Goal: Transaction & Acquisition: Download file/media

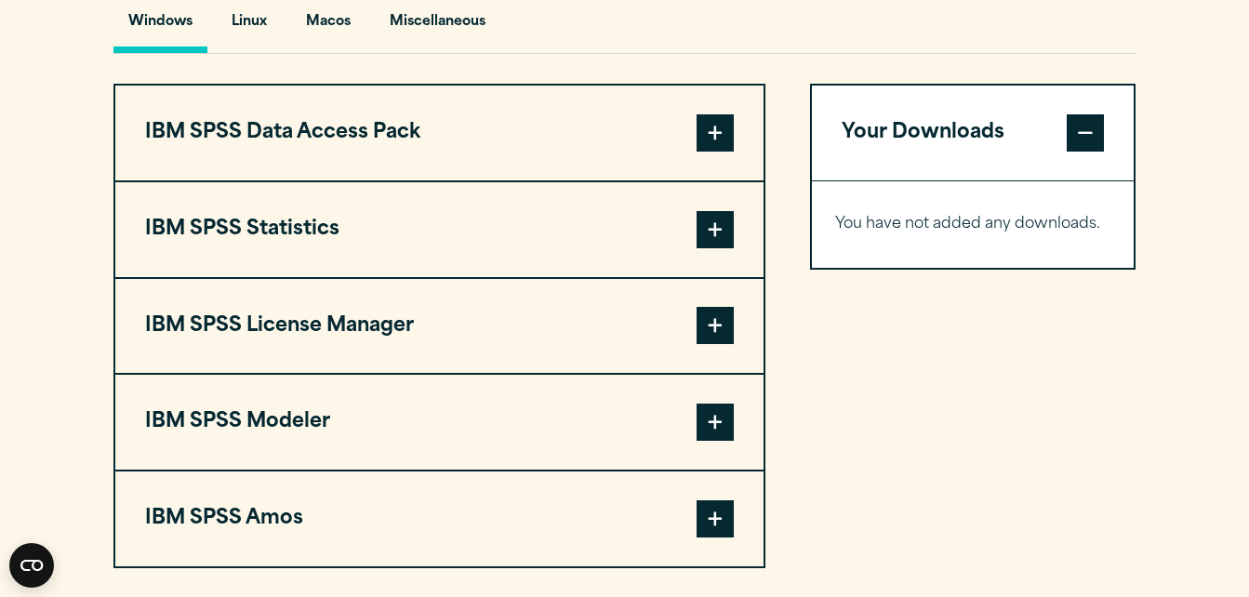
scroll to position [1395, 0]
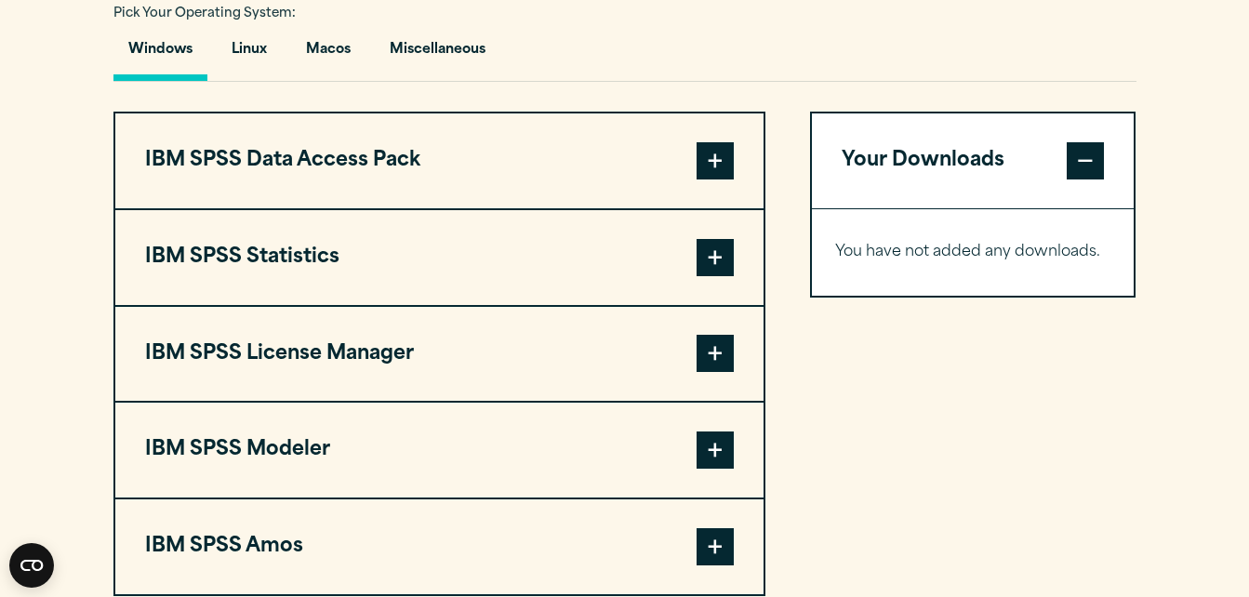
click at [711, 245] on span at bounding box center [714, 257] width 37 height 37
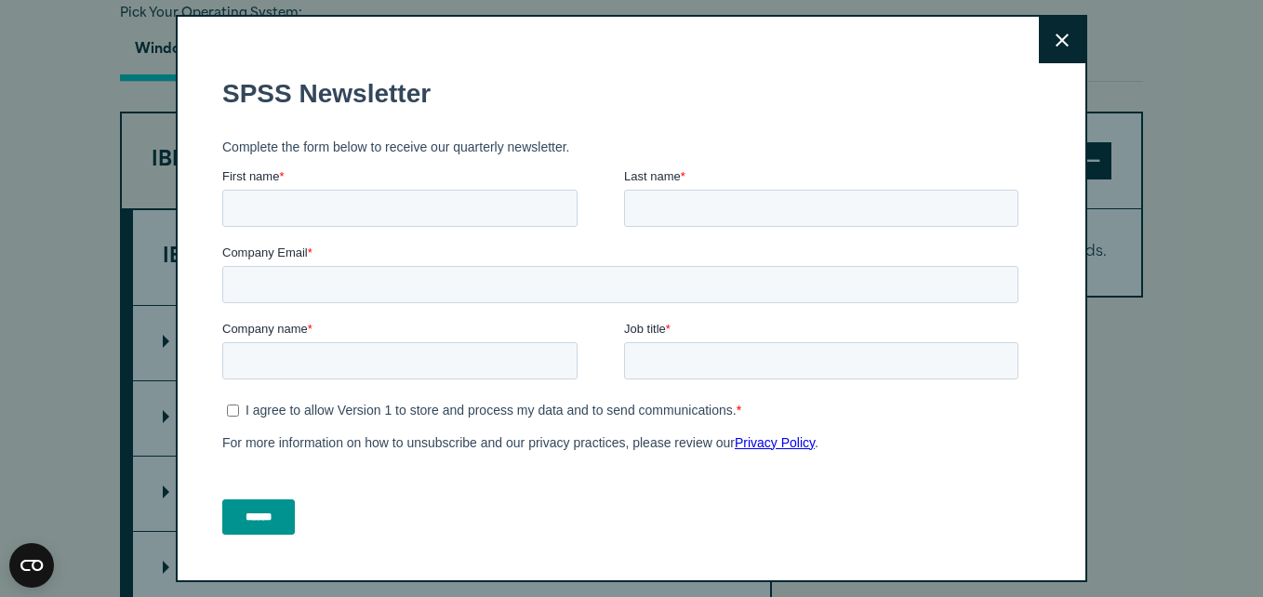
click at [1055, 43] on icon at bounding box center [1061, 40] width 13 height 14
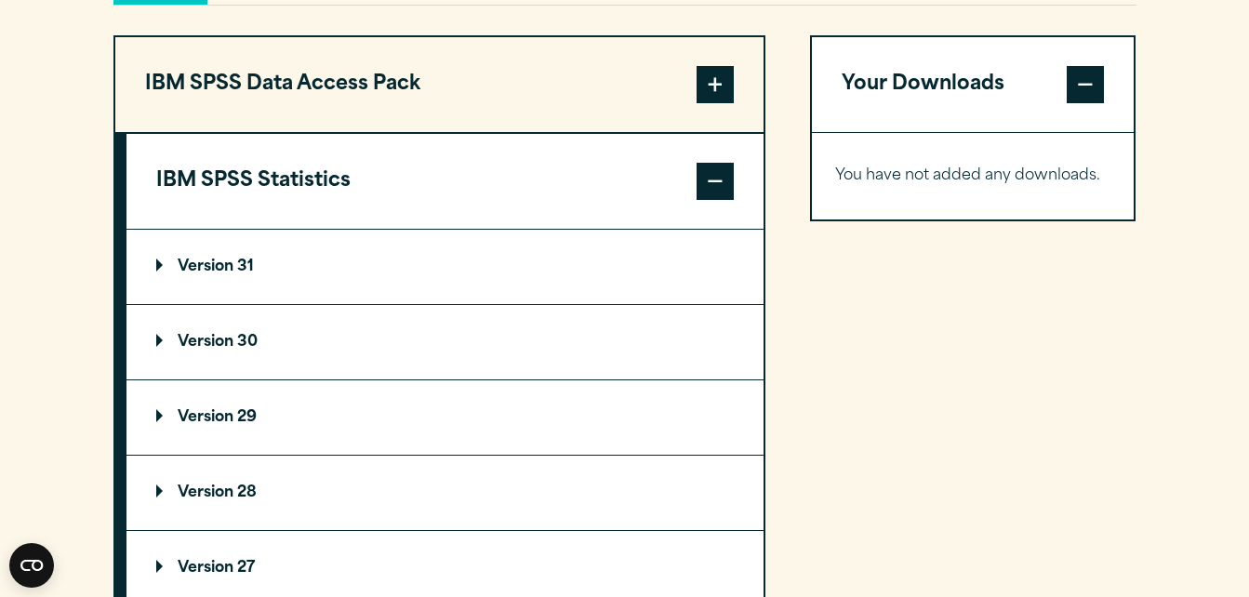
scroll to position [1488, 0]
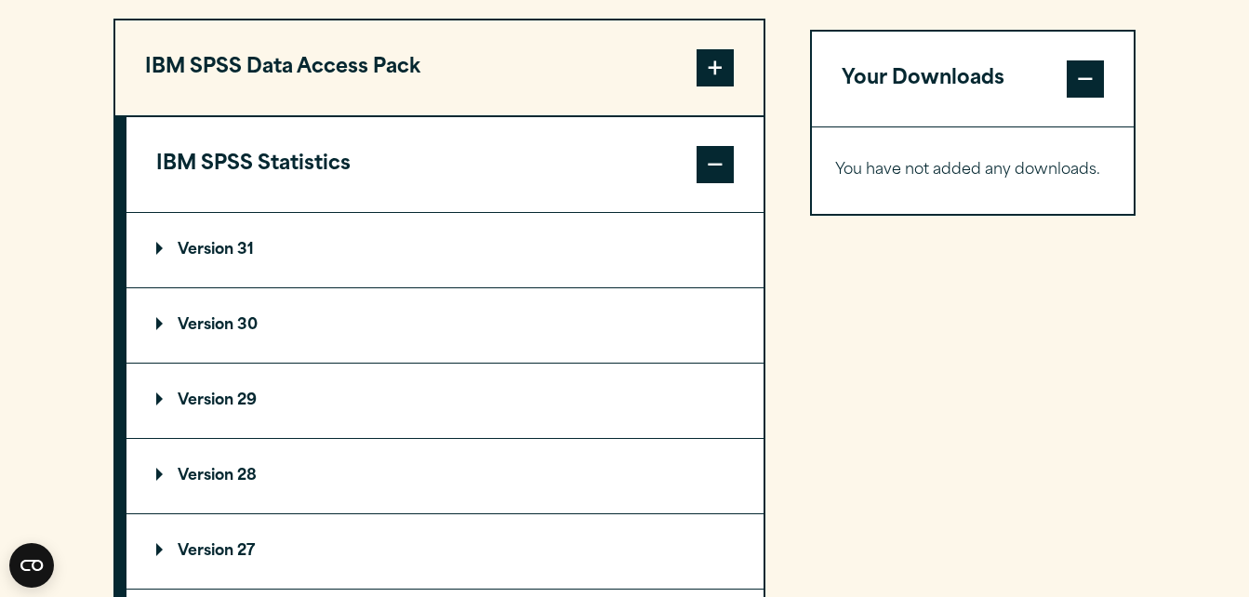
click at [285, 403] on summary "Version 29" at bounding box center [444, 401] width 637 height 74
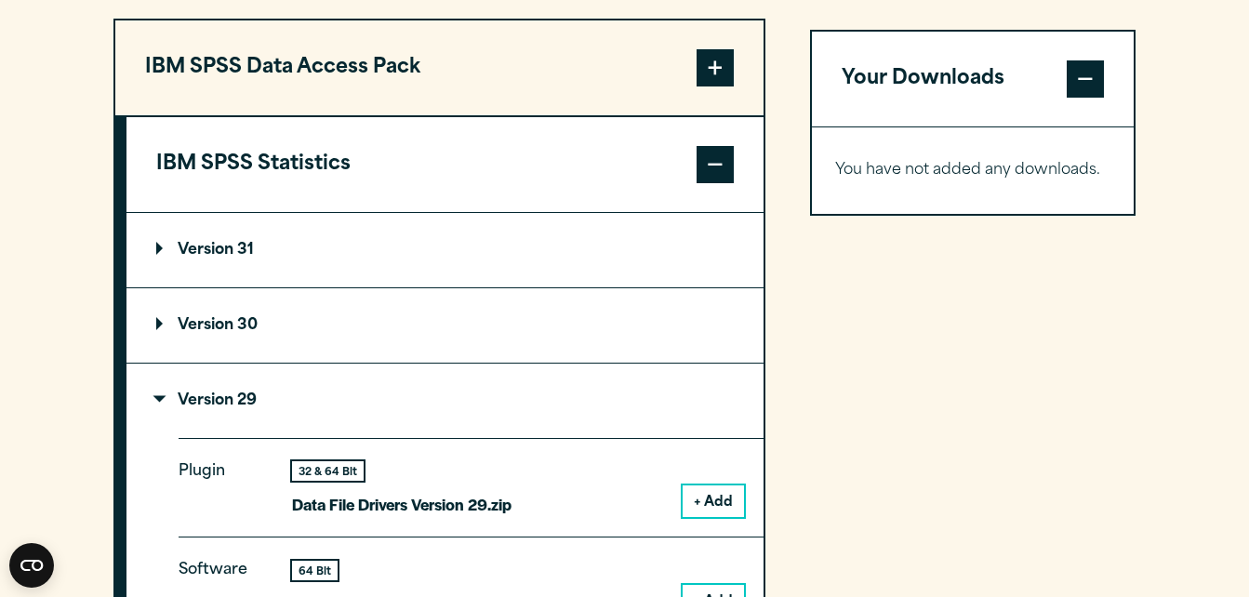
click at [699, 499] on button "+ Add" at bounding box center [713, 501] width 61 height 32
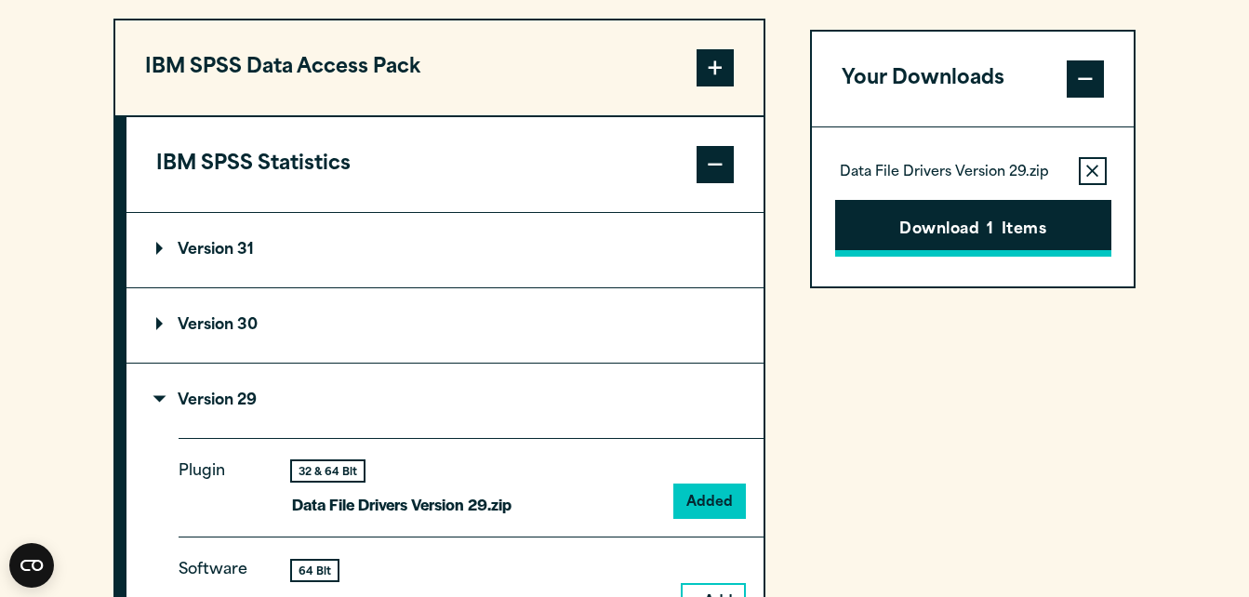
click at [985, 220] on button "Download 1 Items" at bounding box center [973, 229] width 276 height 58
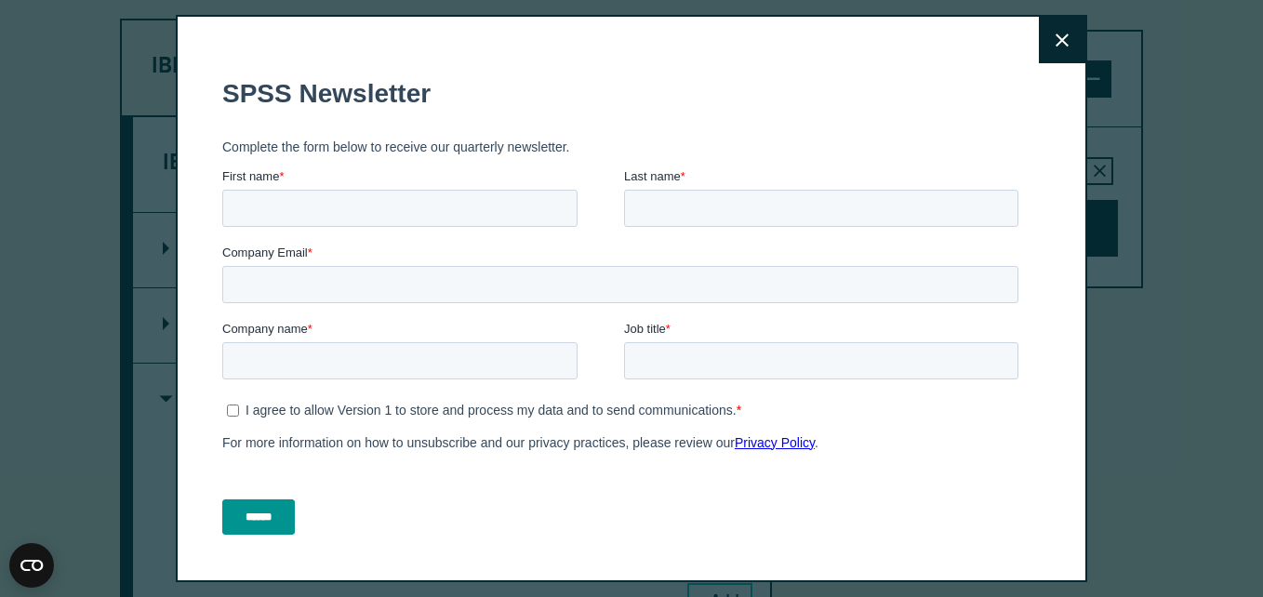
click at [372, 385] on fieldset "Company name * Job title *" at bounding box center [623, 358] width 803 height 76
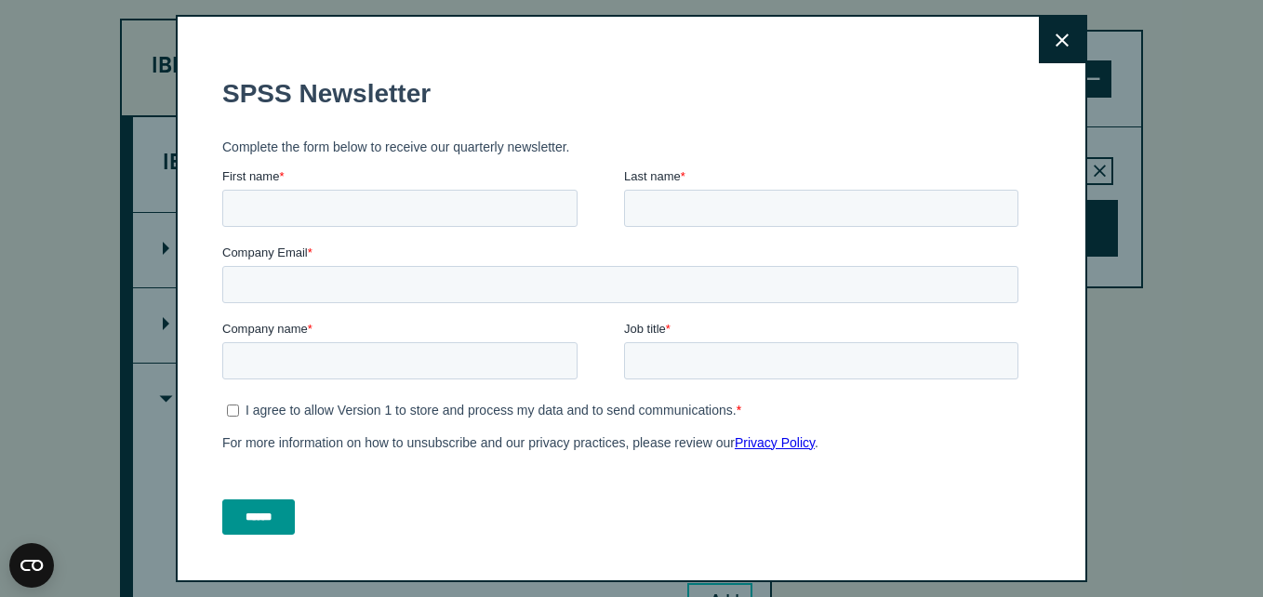
click at [1049, 42] on button "Close" at bounding box center [1062, 40] width 46 height 46
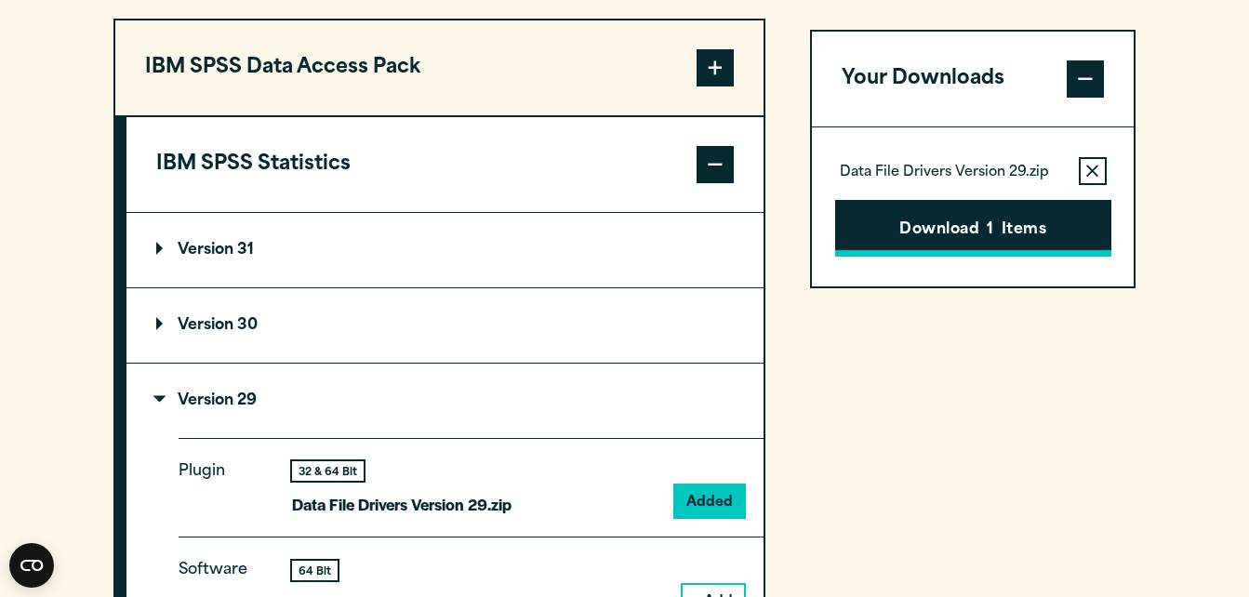
click at [970, 220] on button "Download 1 Items" at bounding box center [973, 229] width 276 height 58
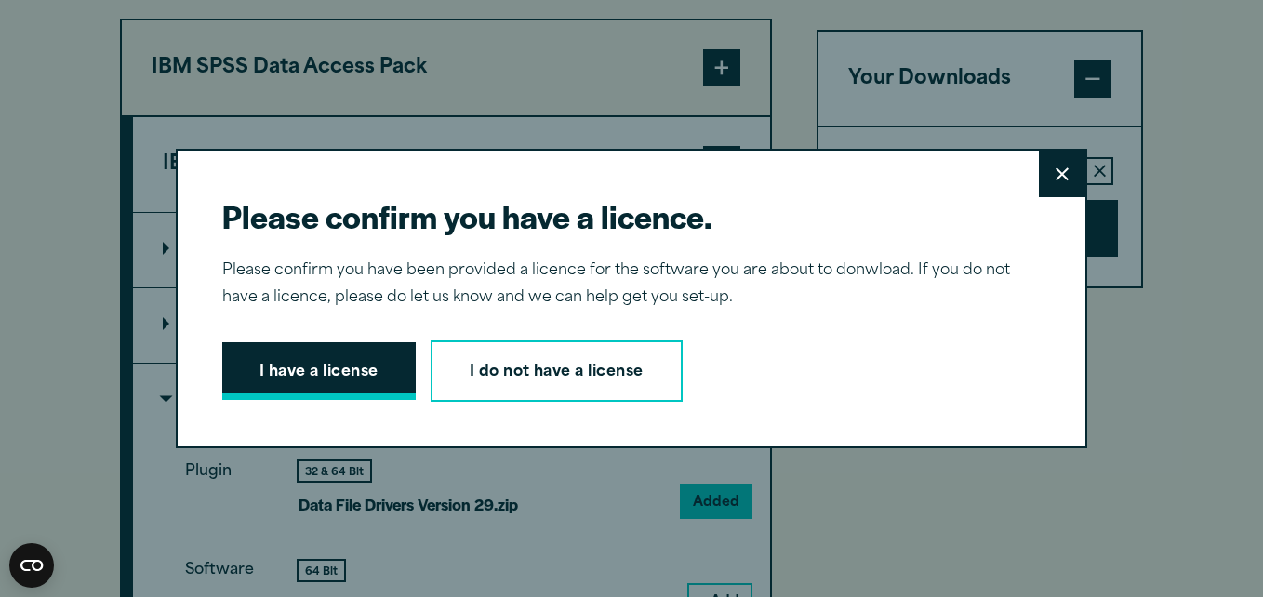
click at [332, 365] on button "I have a license" at bounding box center [318, 371] width 193 height 58
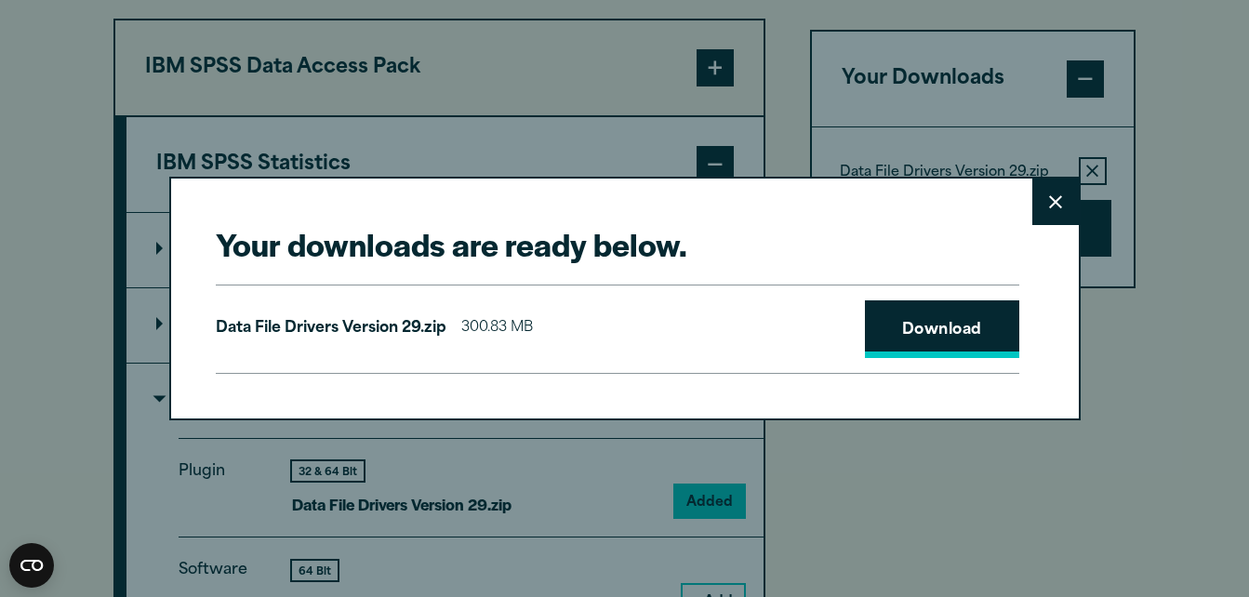
click at [936, 325] on link "Download" at bounding box center [942, 329] width 154 height 58
click at [926, 328] on link "Download" at bounding box center [942, 329] width 154 height 58
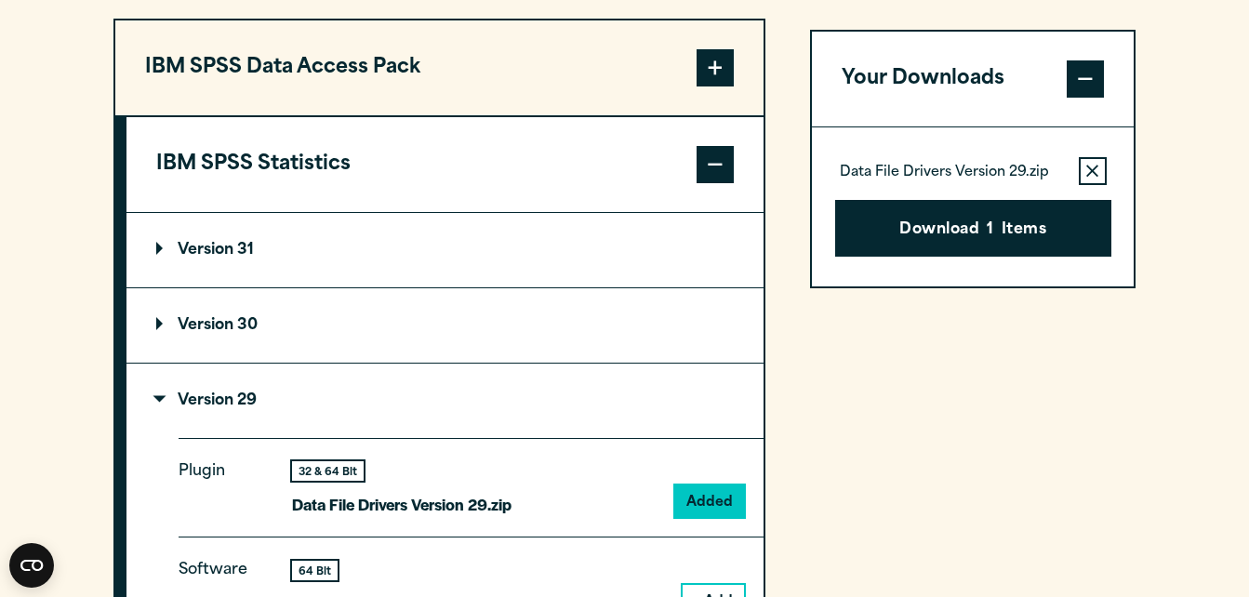
click at [934, 445] on div "Your downloads are ready below. Close Data File Drivers Version 29.zip 300.83 M…" at bounding box center [624, 298] width 1249 height 597
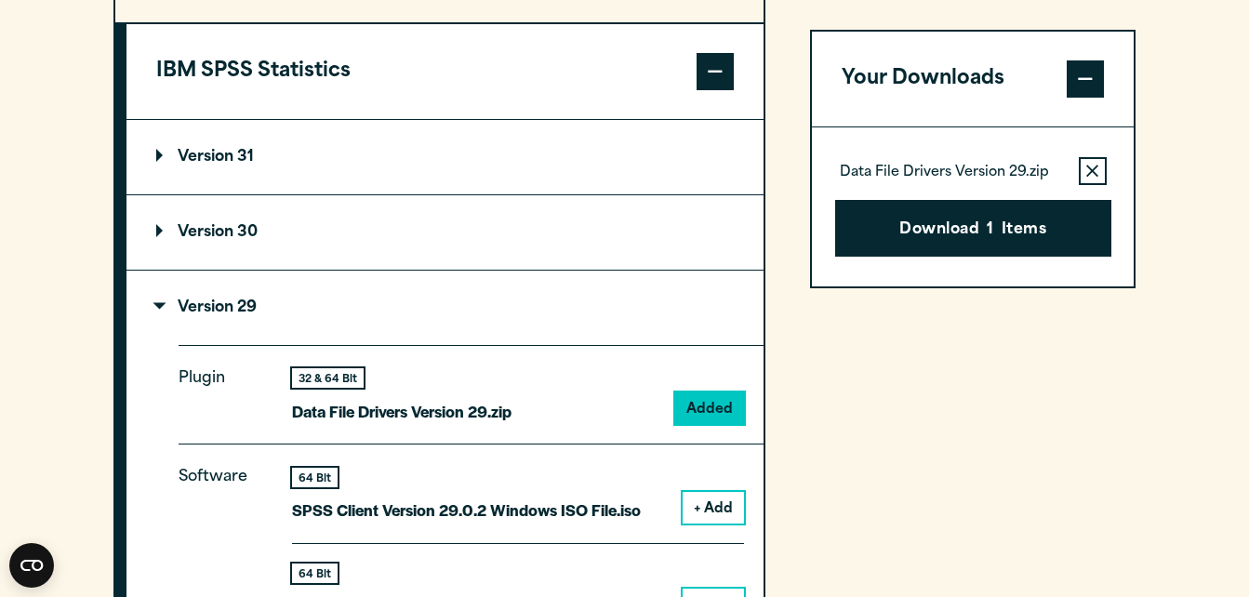
scroll to position [1674, 0]
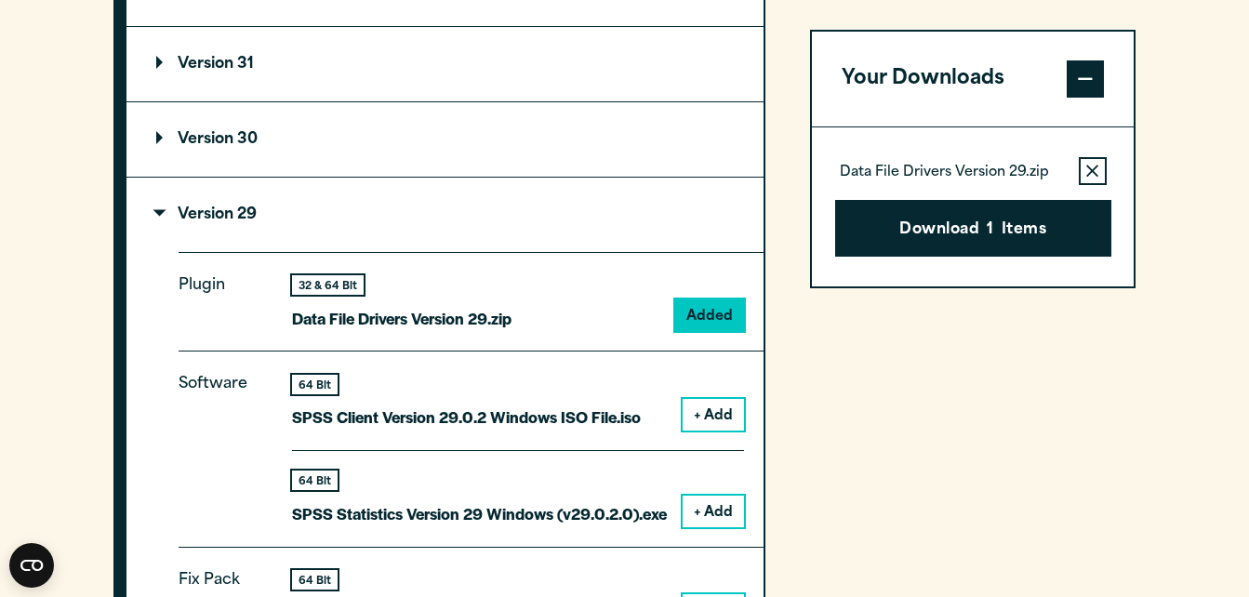
click at [407, 139] on summary "Version 30" at bounding box center [444, 139] width 637 height 74
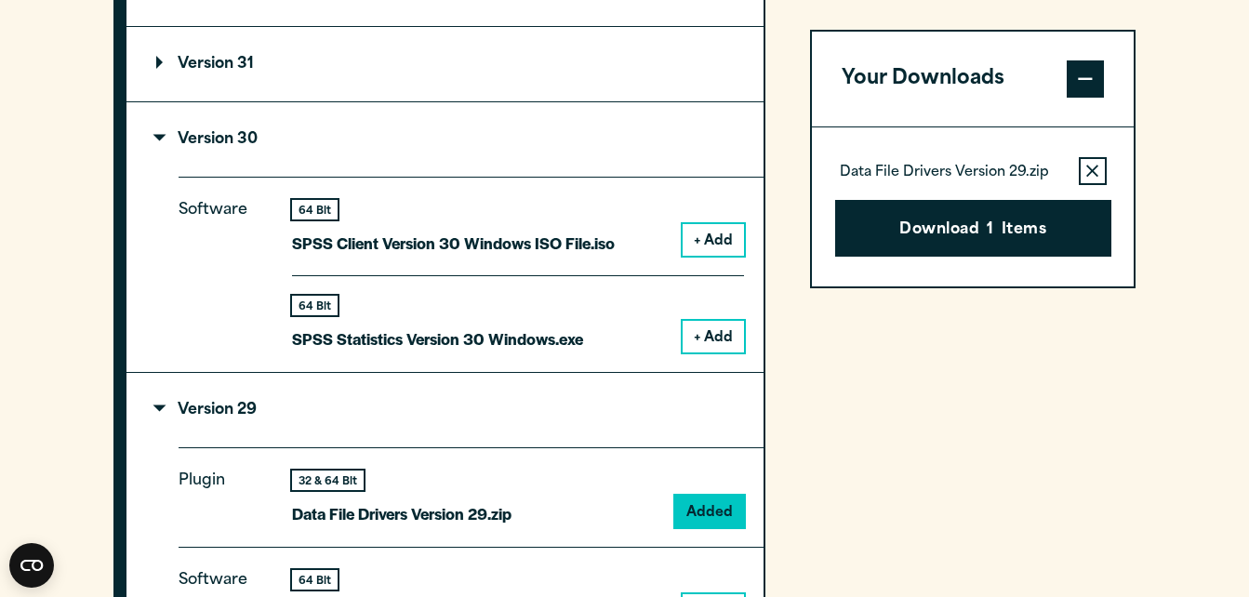
click at [703, 338] on button "+ Add" at bounding box center [713, 337] width 61 height 32
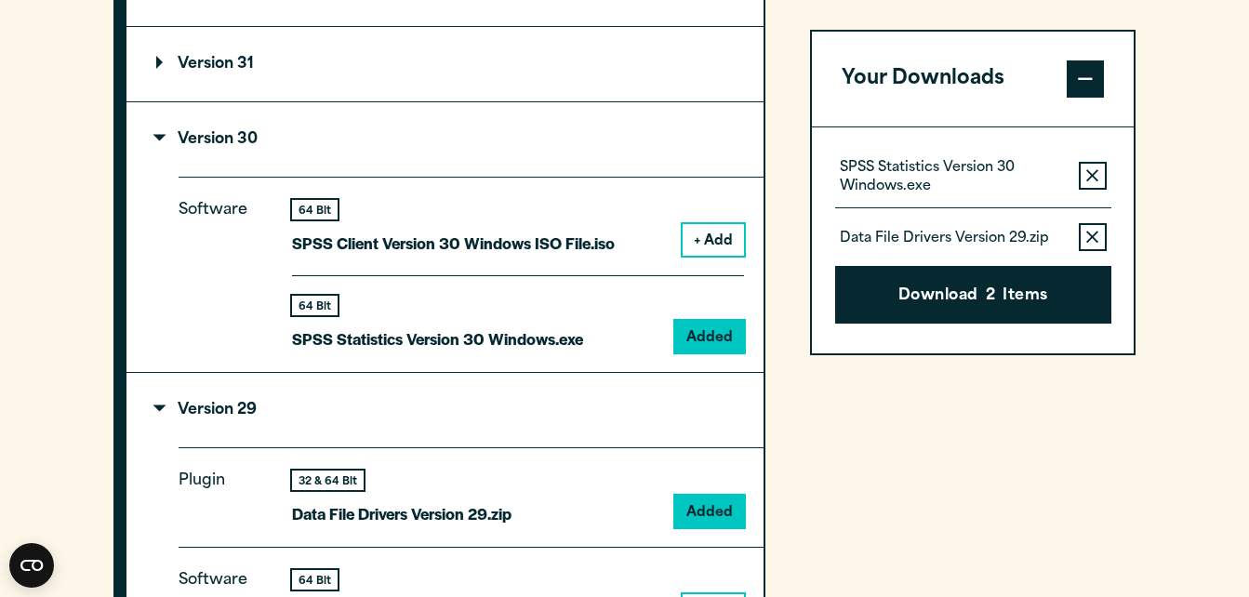
click at [1094, 238] on icon "button" at bounding box center [1092, 238] width 12 height 12
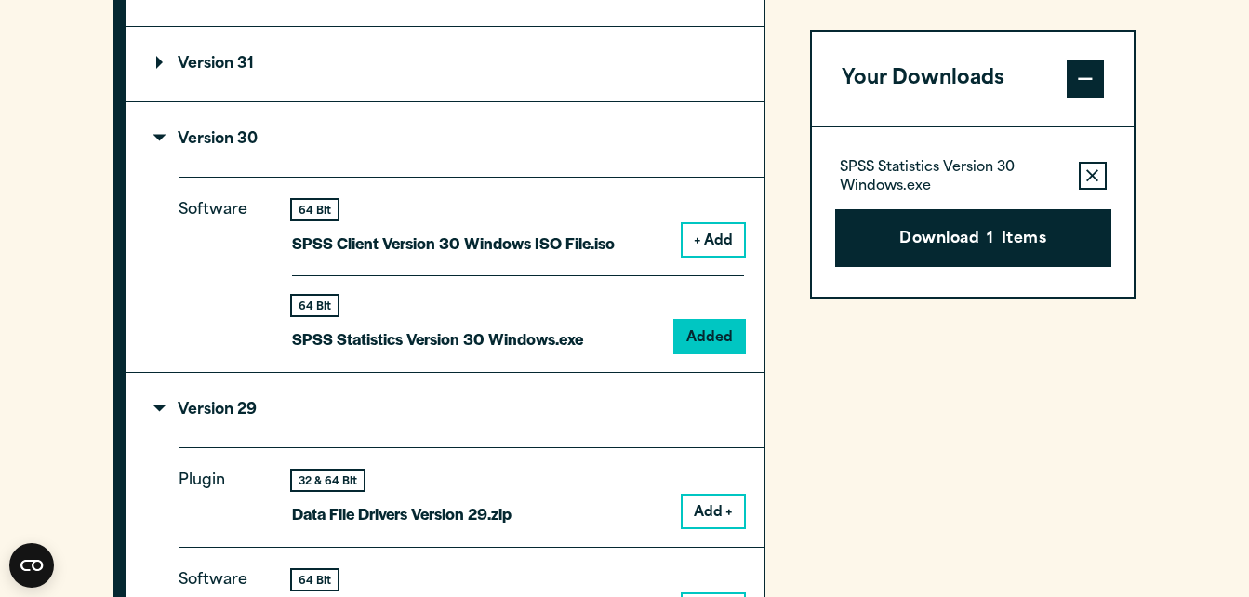
click at [1001, 257] on button "Download 1 Items" at bounding box center [973, 238] width 276 height 58
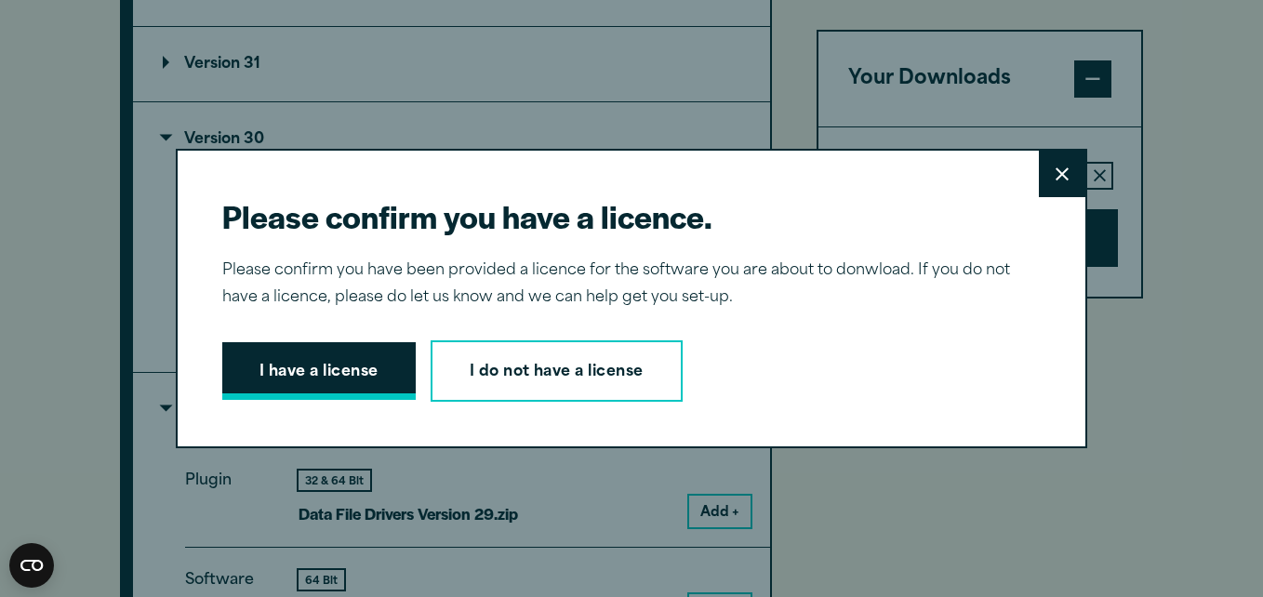
click at [350, 369] on button "I have a license" at bounding box center [318, 371] width 193 height 58
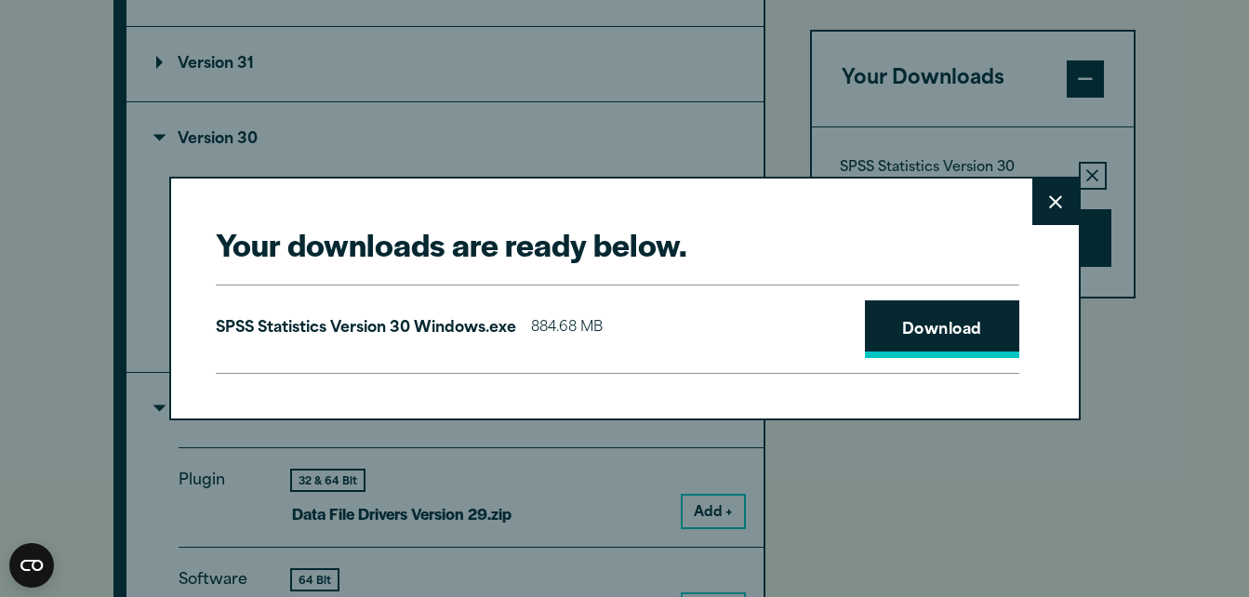
click at [940, 337] on link "Download" at bounding box center [942, 329] width 154 height 58
